Goal: Task Accomplishment & Management: Manage account settings

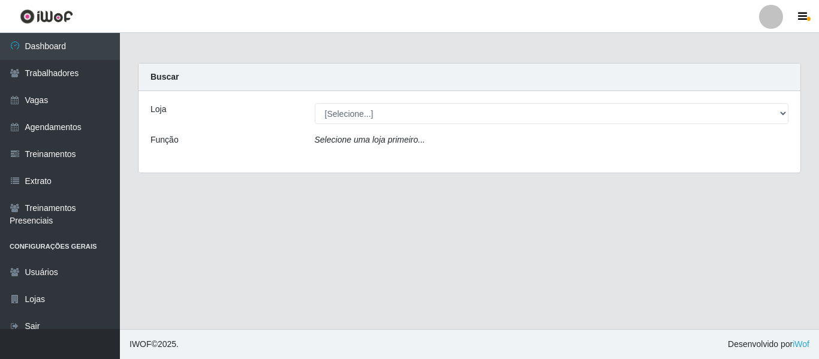
click at [773, 15] on div at bounding box center [771, 17] width 24 height 24
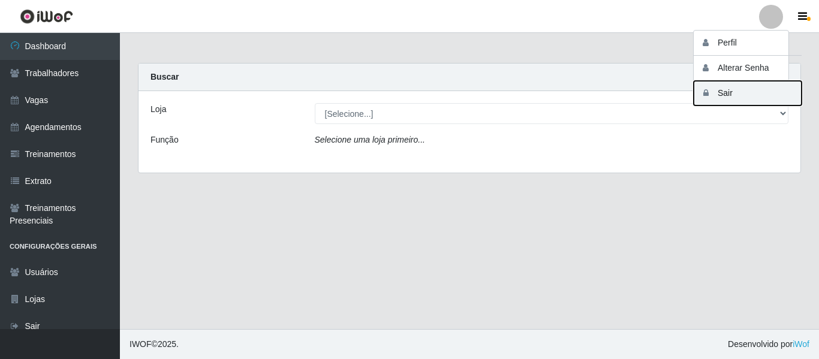
click at [734, 93] on button "Sair" at bounding box center [748, 93] width 108 height 25
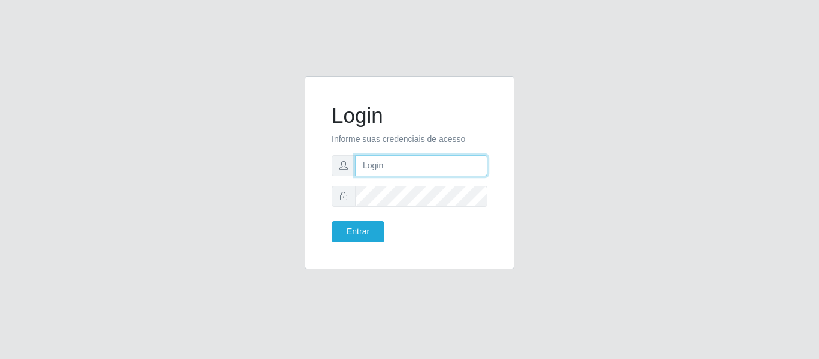
type input "[EMAIL_ADDRESS][DOMAIN_NAME]"
